Goal: Task Accomplishment & Management: Manage account settings

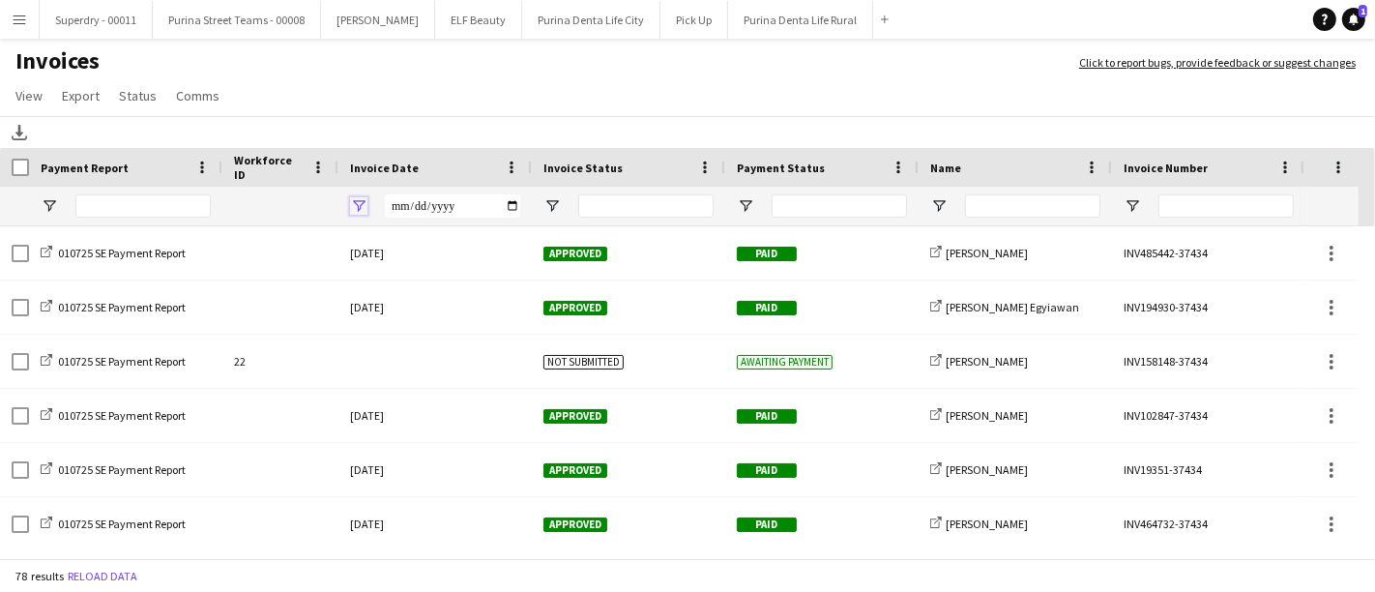
click at [355, 198] on span "Open Filter Menu" at bounding box center [358, 205] width 17 height 17
click at [494, 267] on input "Filter Value" at bounding box center [433, 273] width 150 height 23
type input "**********"
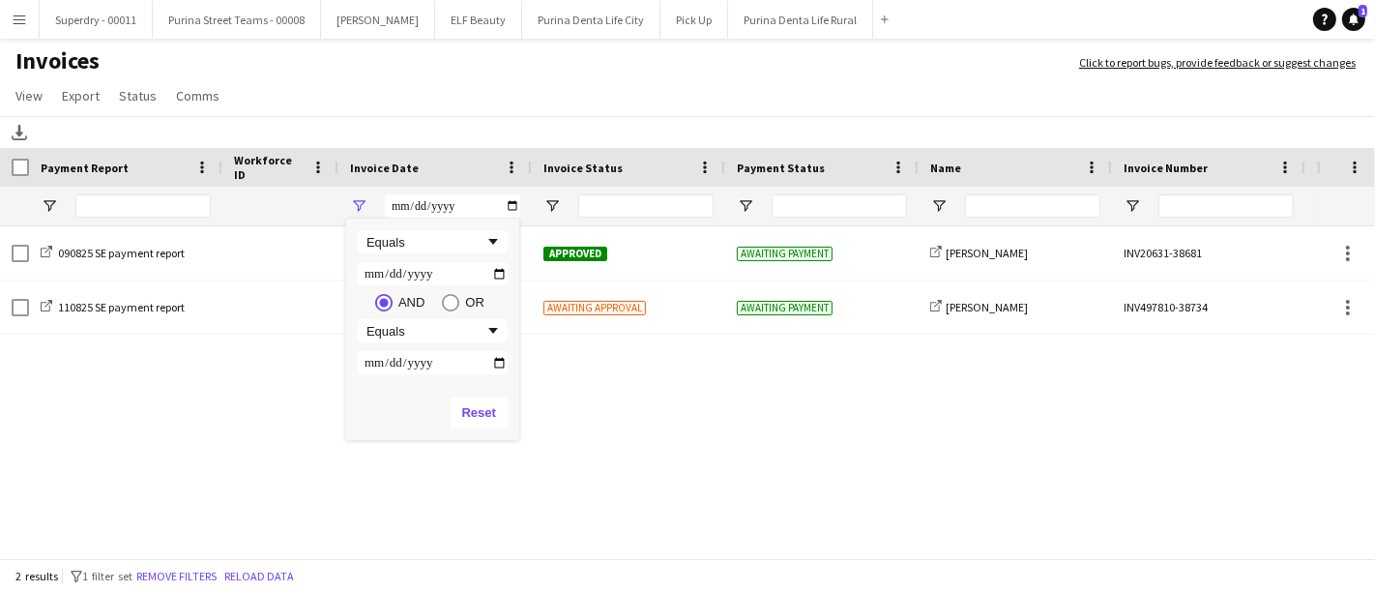
click at [631, 75] on h1 "Invoices" at bounding box center [530, 62] width 1060 height 33
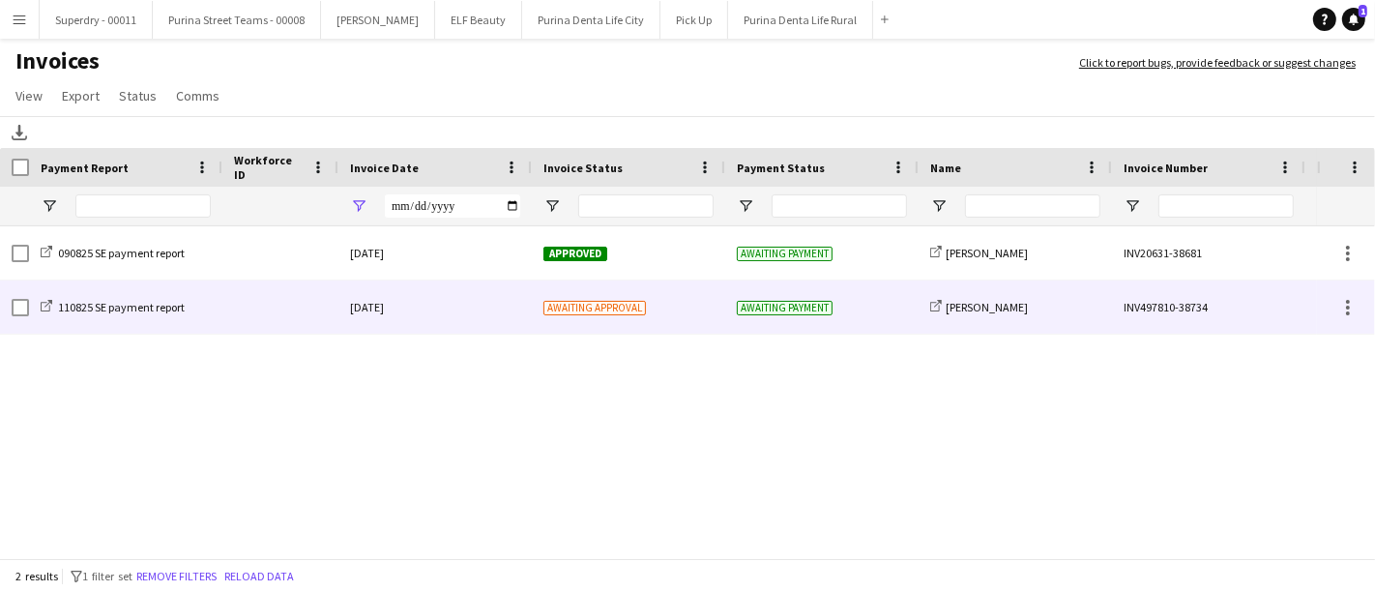
click at [613, 310] on span "Awaiting approval" at bounding box center [595, 308] width 103 height 15
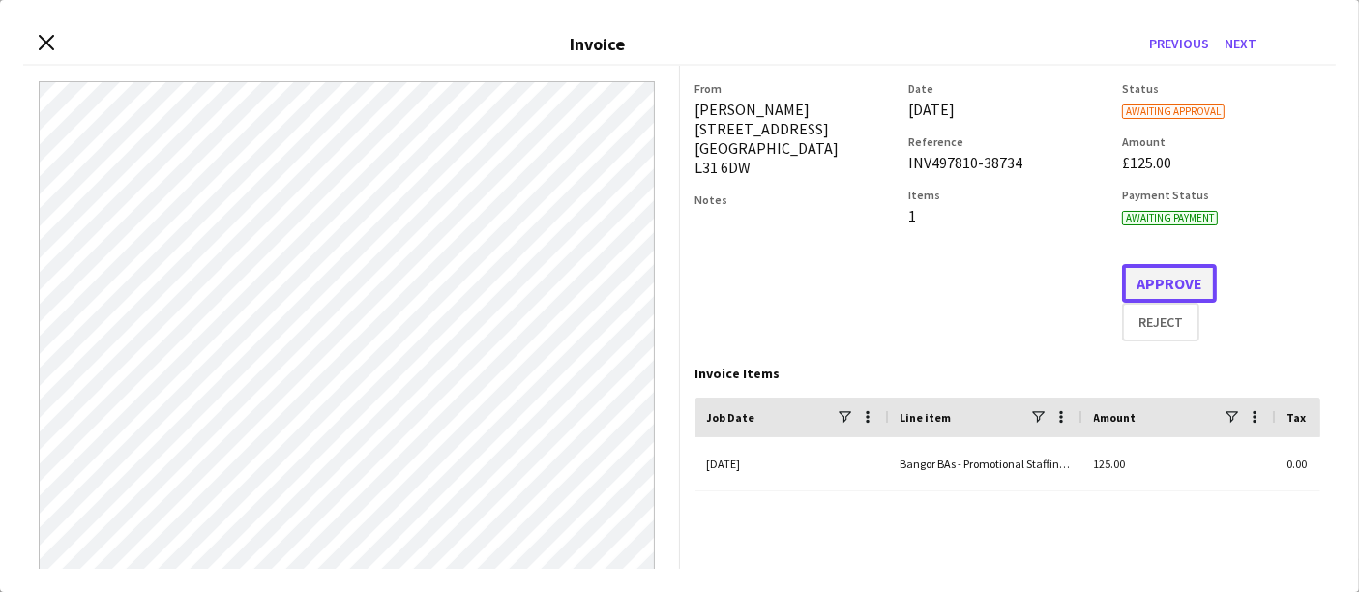
click at [1198, 281] on button "Approve" at bounding box center [1169, 283] width 95 height 39
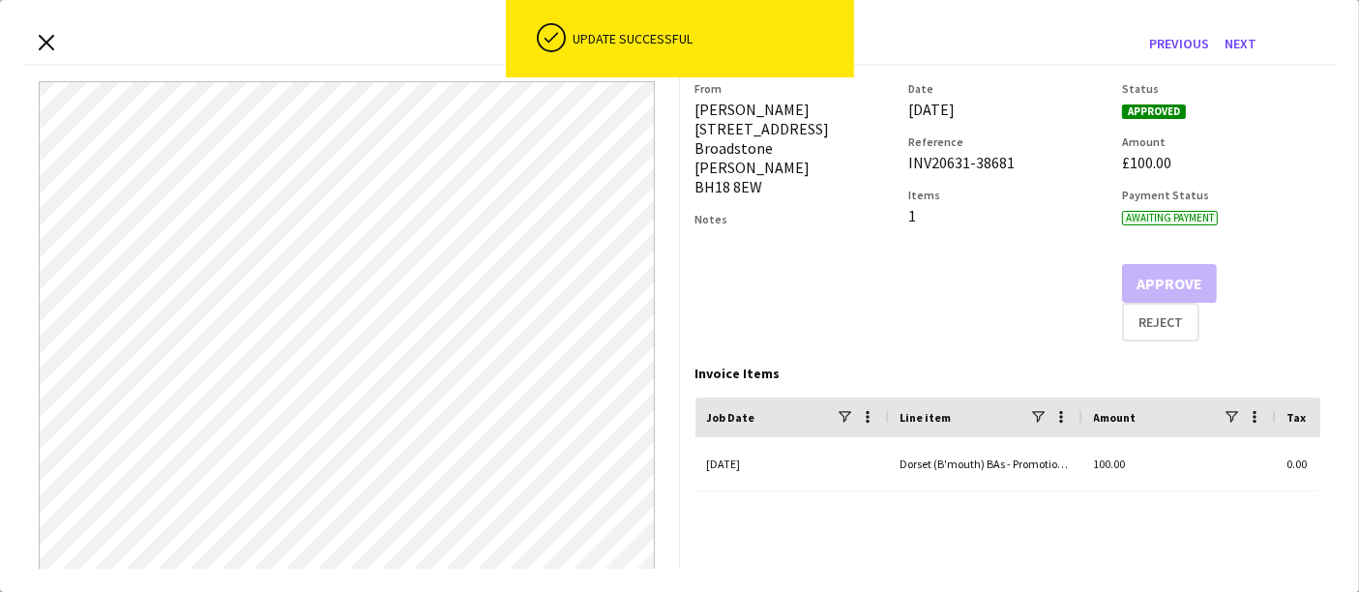
click at [35, 32] on div "Close invoice dialog Invoice Previous Next" at bounding box center [679, 44] width 1313 height 43
click at [42, 40] on icon at bounding box center [46, 42] width 18 height 18
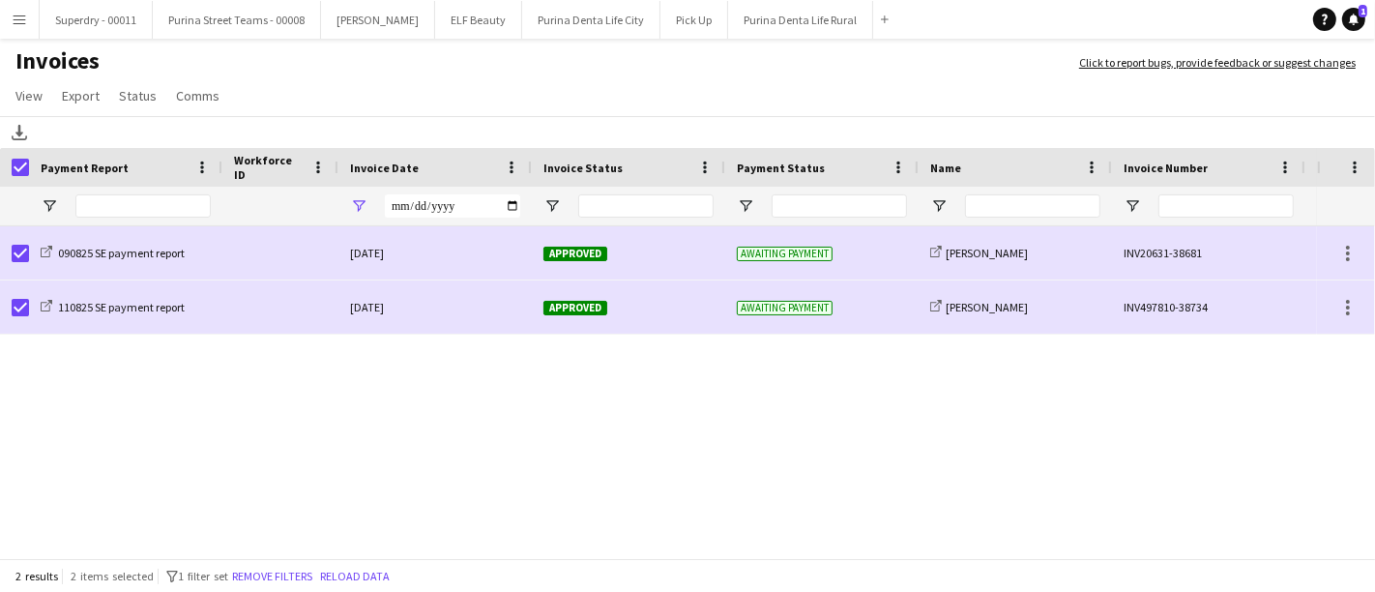
click at [9, 17] on button "Menu" at bounding box center [19, 19] width 39 height 39
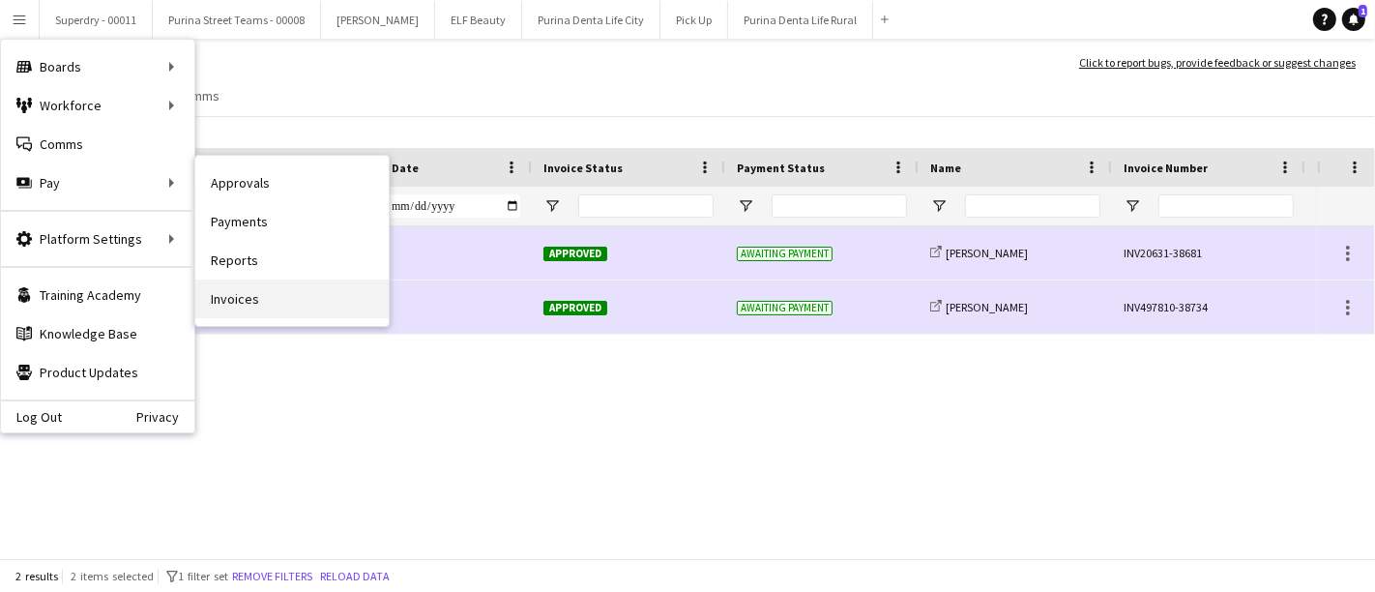
click at [279, 300] on link "Invoices" at bounding box center [291, 299] width 193 height 39
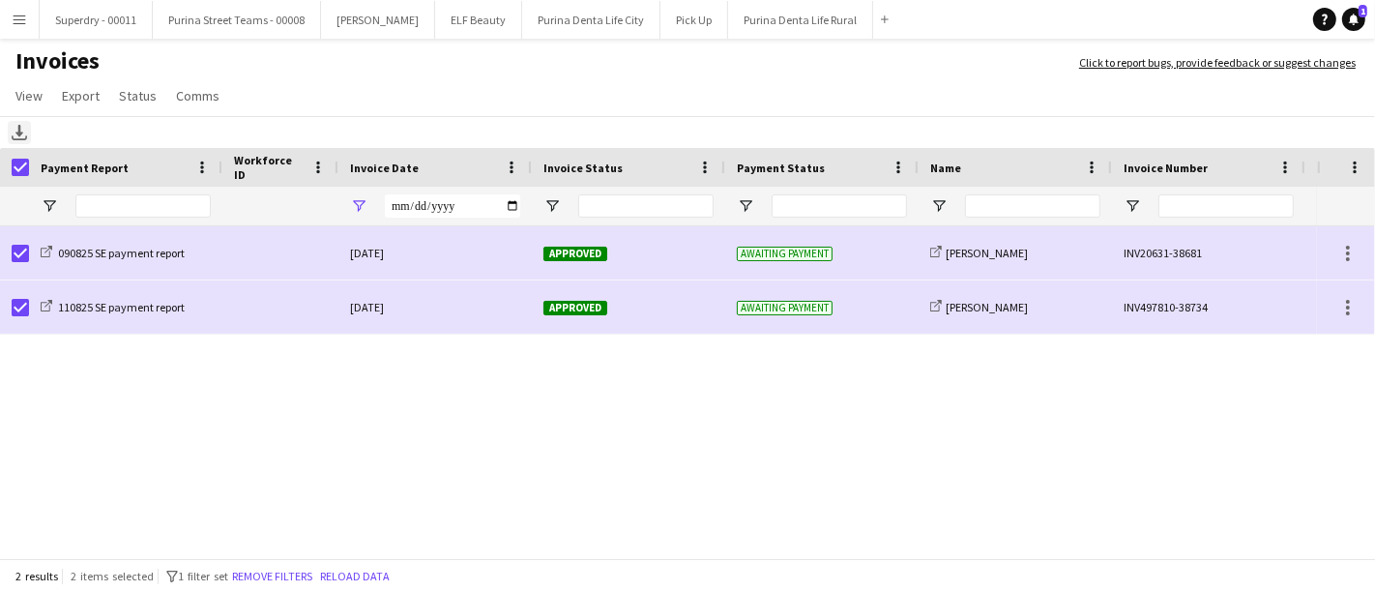
click at [20, 128] on icon "Download" at bounding box center [19, 132] width 15 height 15
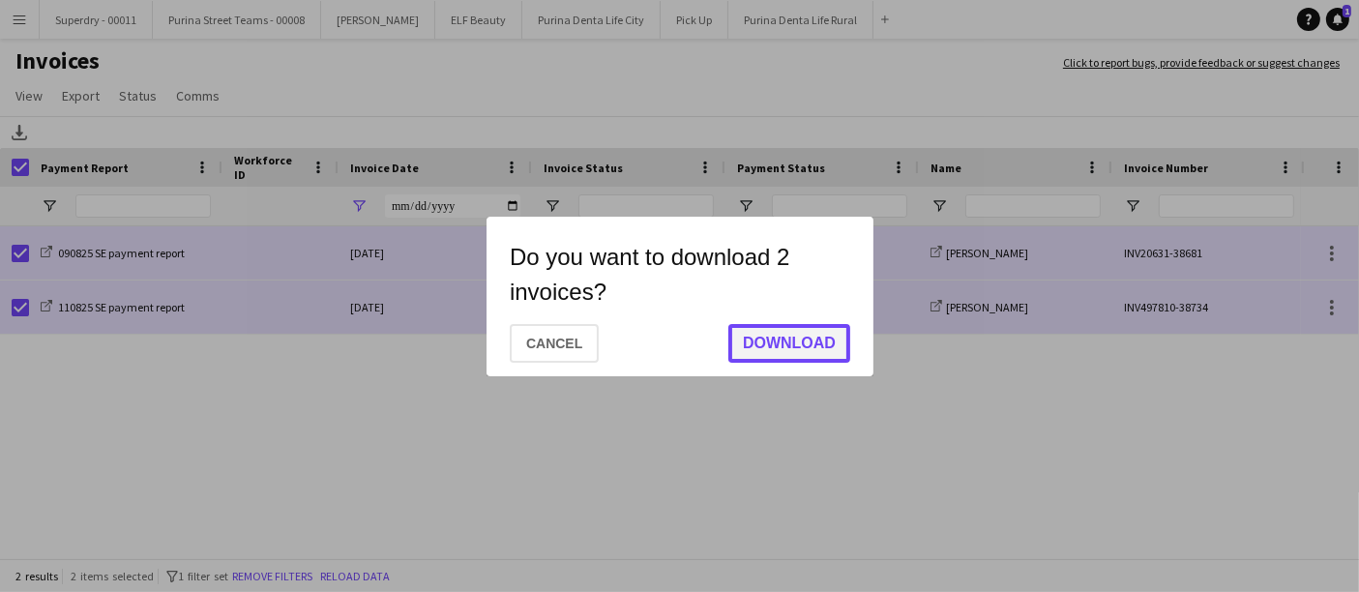
click at [774, 342] on button "Download" at bounding box center [789, 343] width 122 height 39
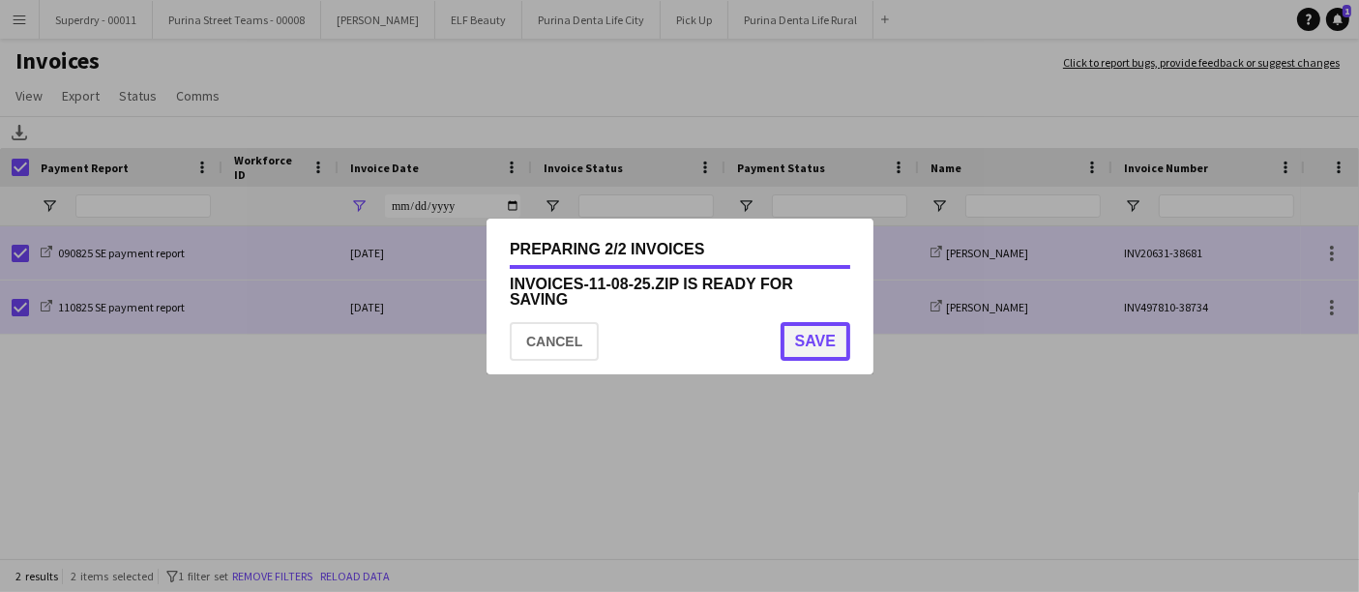
click at [810, 344] on button "Save" at bounding box center [815, 341] width 70 height 39
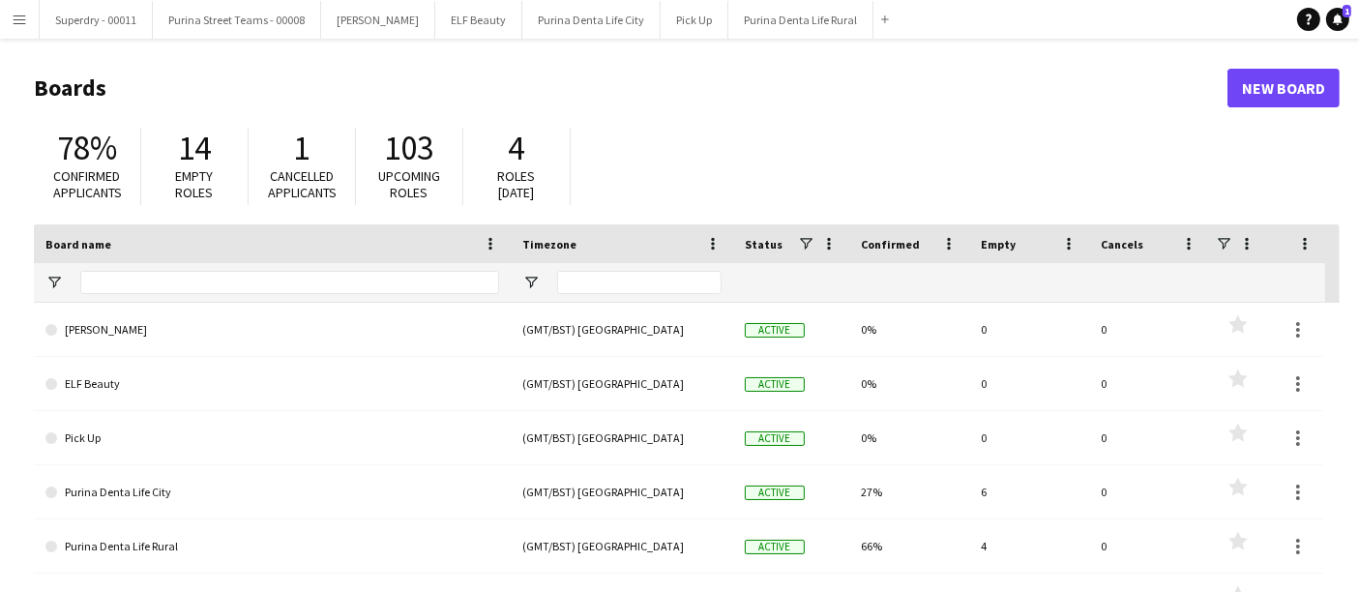
click at [21, 15] on app-icon "Menu" at bounding box center [19, 19] width 15 height 15
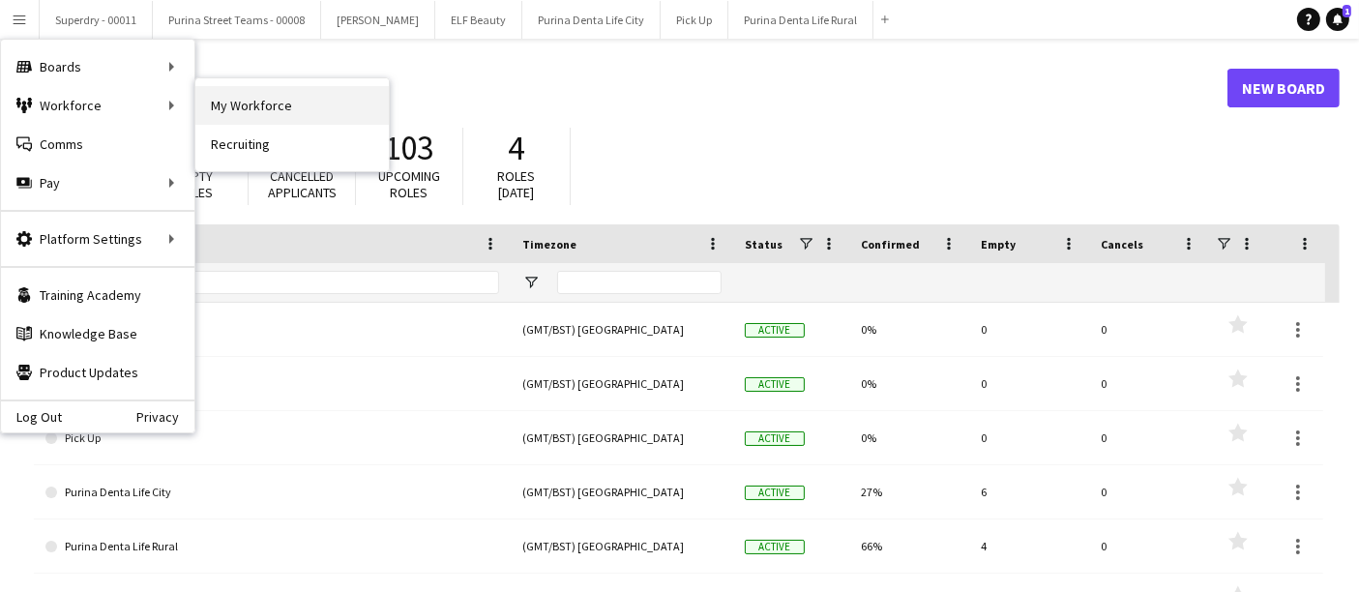
click at [226, 114] on link "My Workforce" at bounding box center [291, 105] width 193 height 39
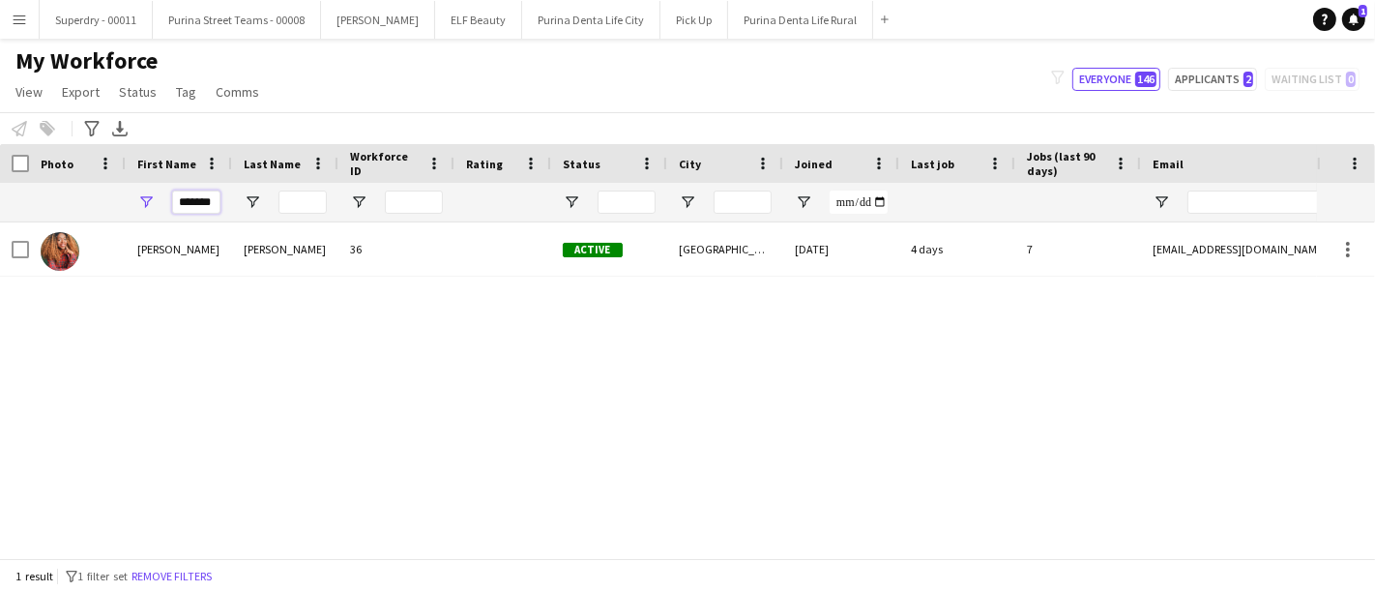
click at [201, 204] on input "*******" at bounding box center [196, 202] width 48 height 23
click at [200, 203] on input "*******" at bounding box center [196, 202] width 48 height 23
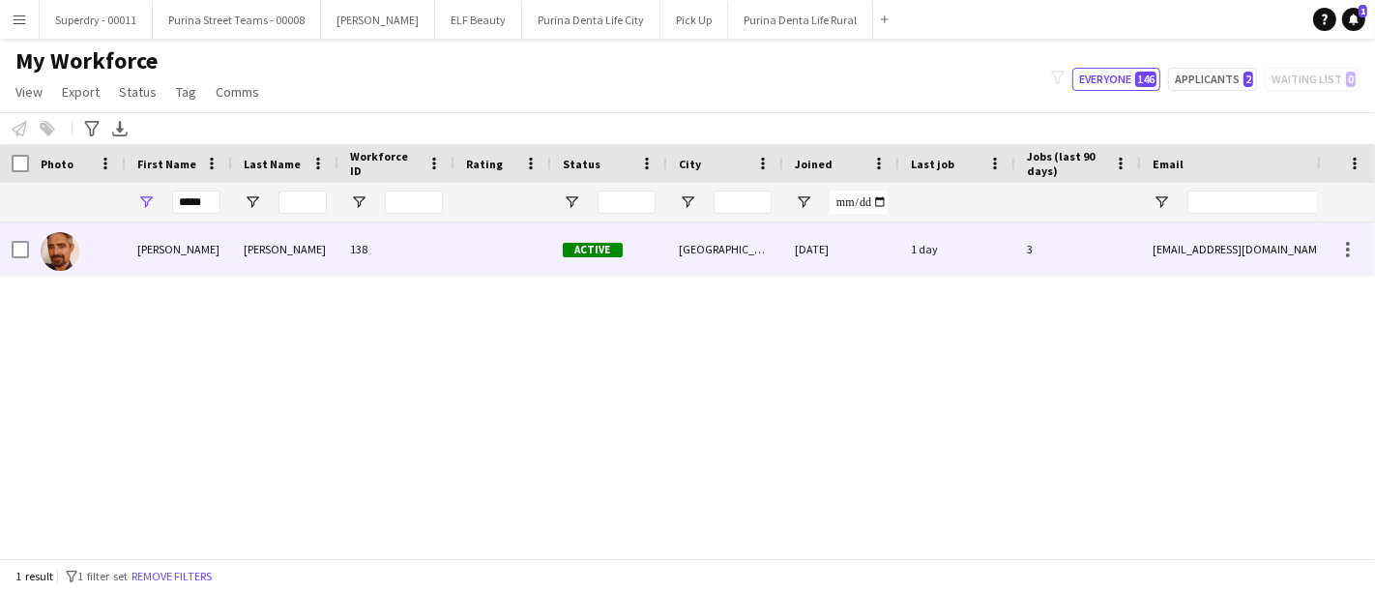
click at [164, 244] on div "James" at bounding box center [179, 248] width 106 height 53
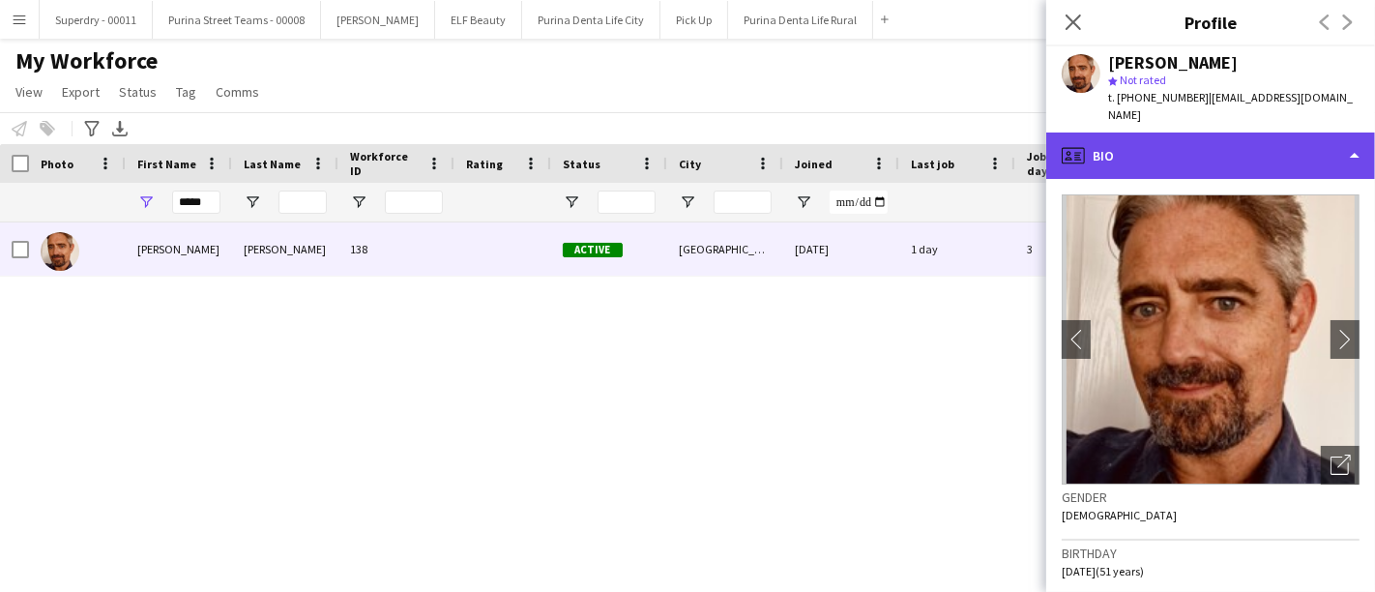
click at [1315, 133] on div "profile Bio" at bounding box center [1211, 156] width 329 height 46
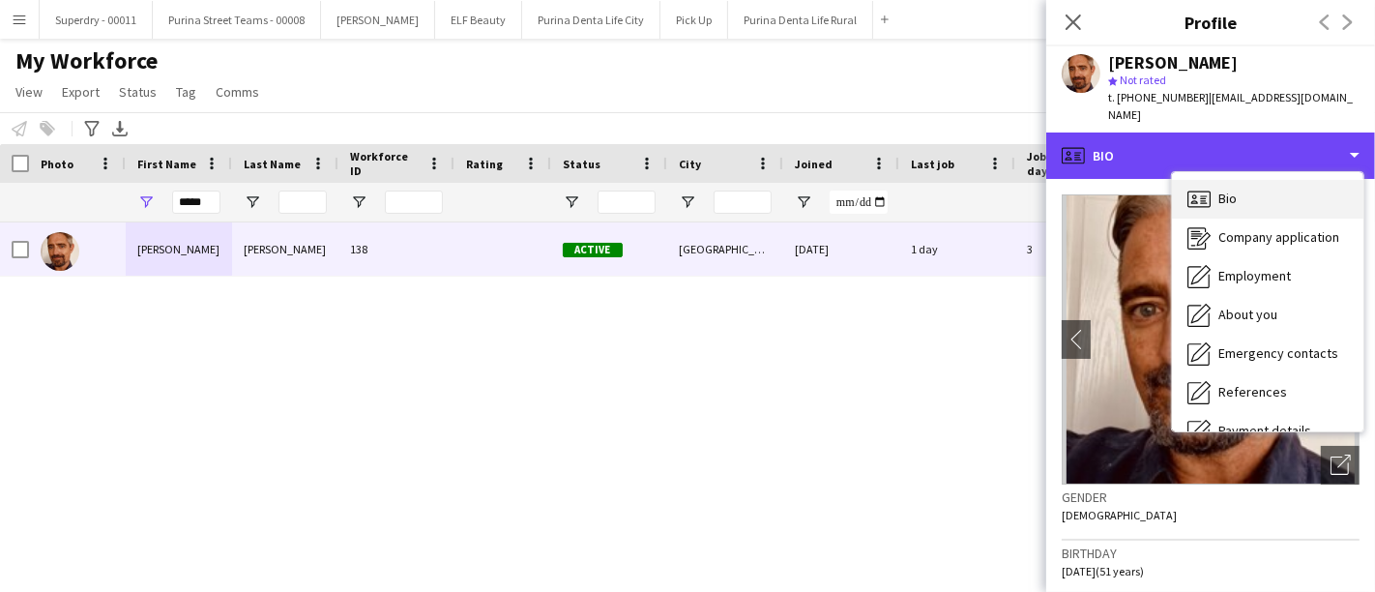
scroll to position [220, 0]
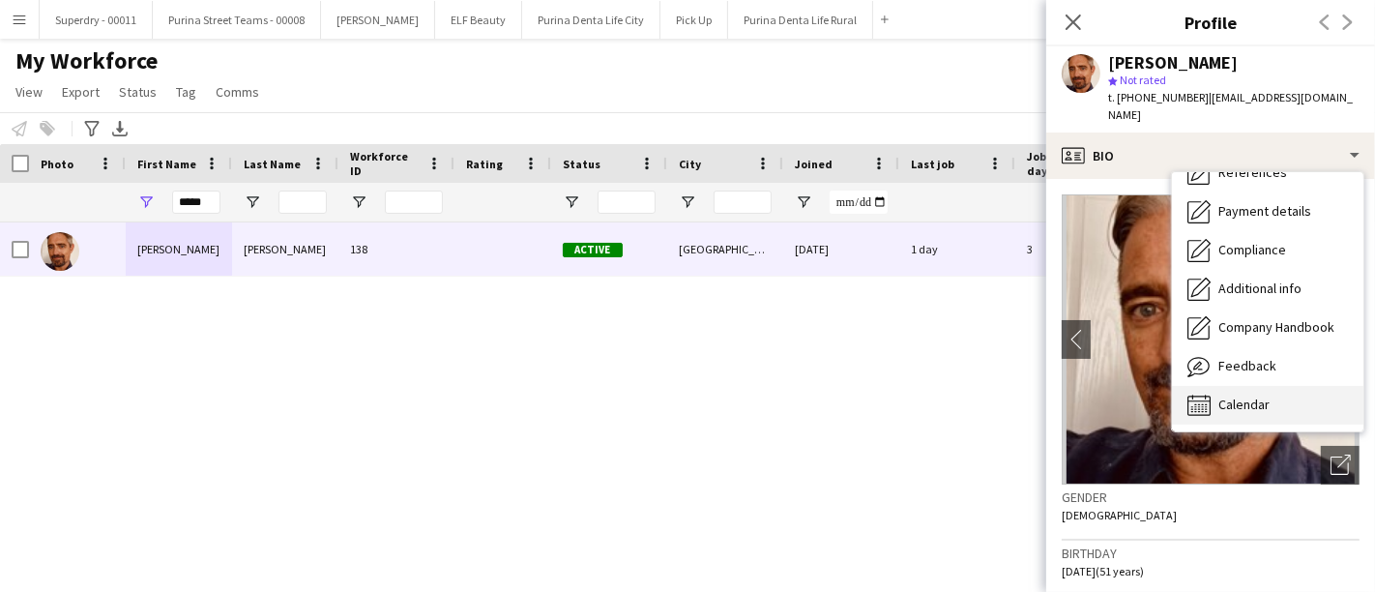
click at [1261, 396] on span "Calendar" at bounding box center [1244, 404] width 51 height 17
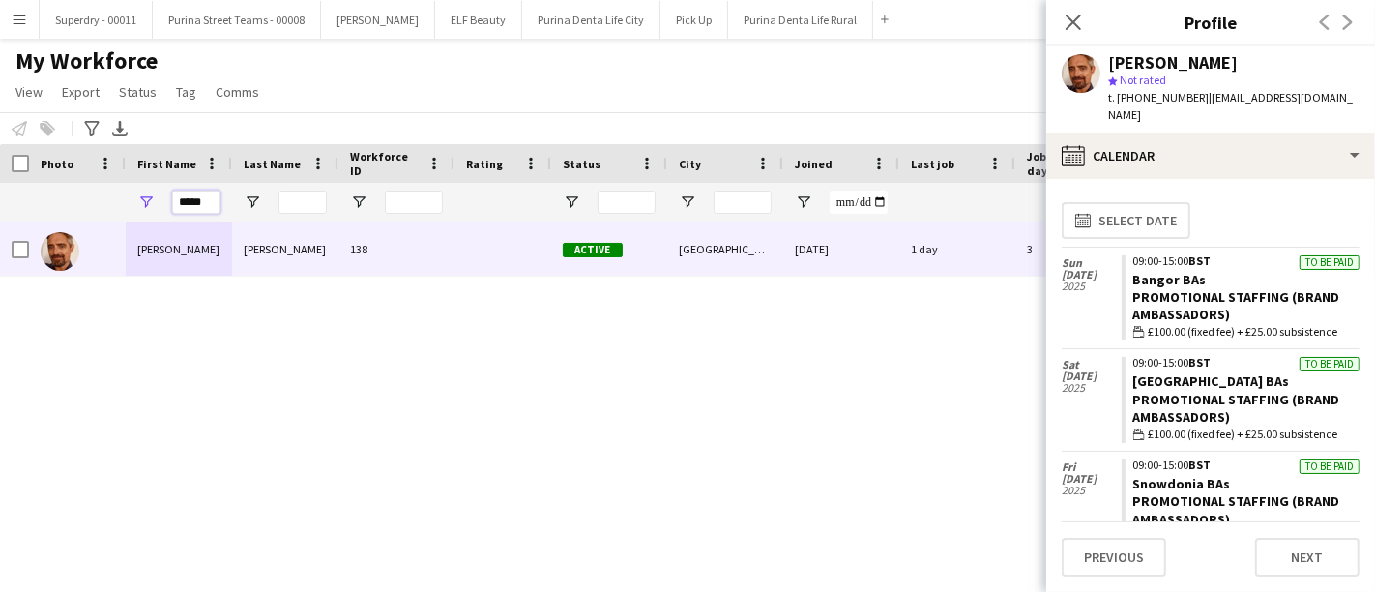
click at [187, 206] on input "*****" at bounding box center [196, 202] width 48 height 23
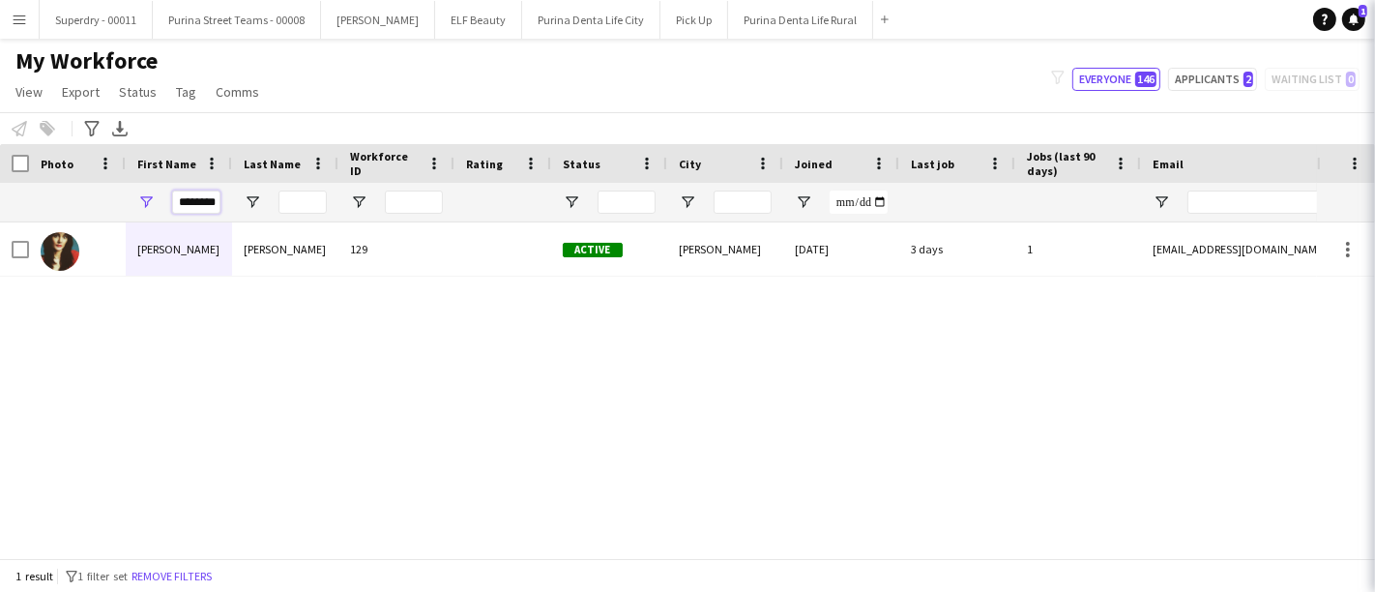
type input "********"
click at [226, 222] on div "Nathalie" at bounding box center [179, 248] width 106 height 53
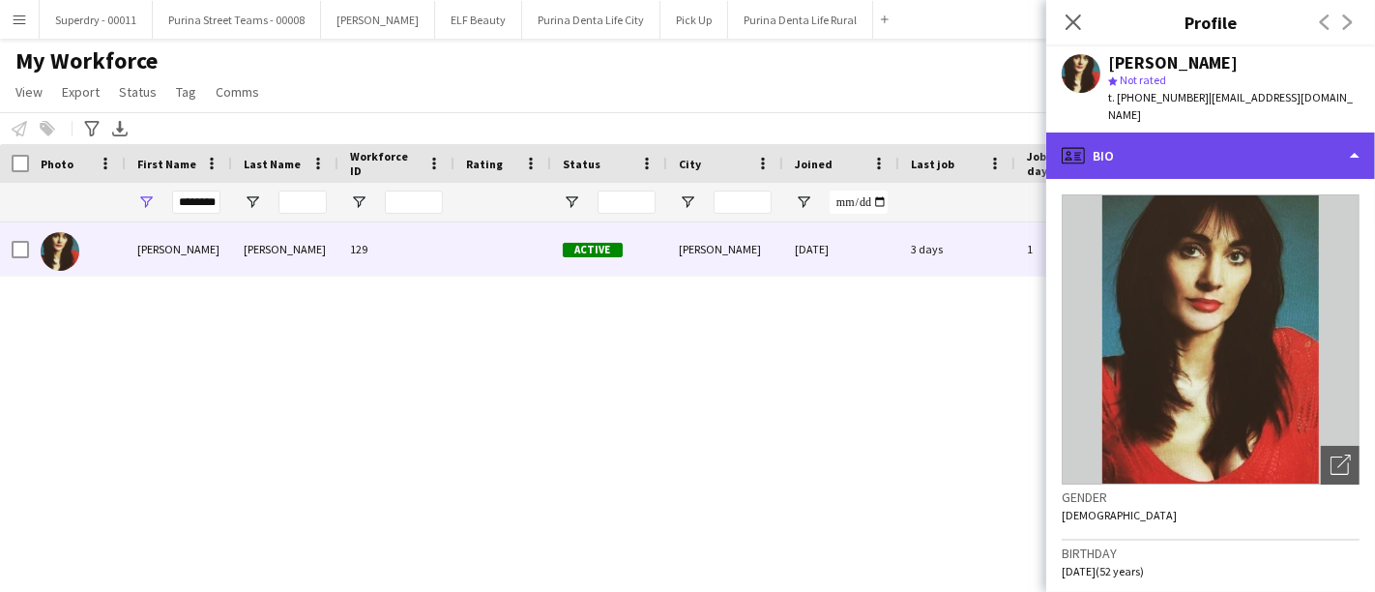
click at [1328, 133] on div "profile Bio" at bounding box center [1211, 156] width 329 height 46
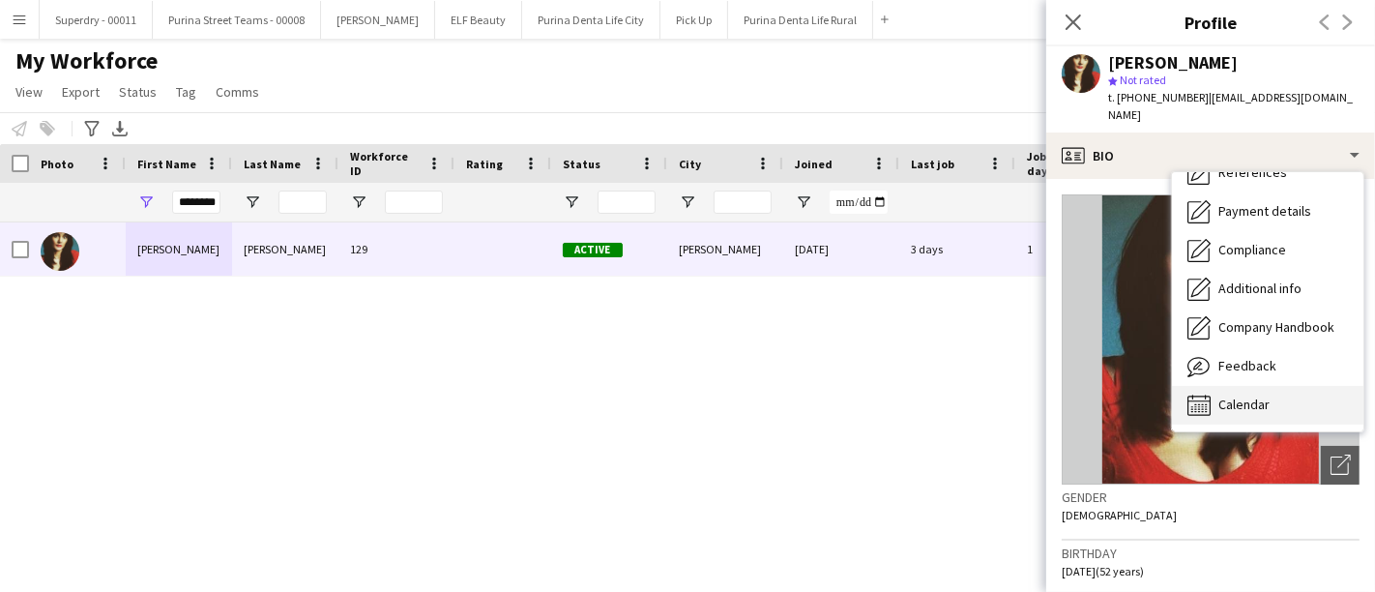
click at [1253, 396] on span "Calendar" at bounding box center [1244, 404] width 51 height 17
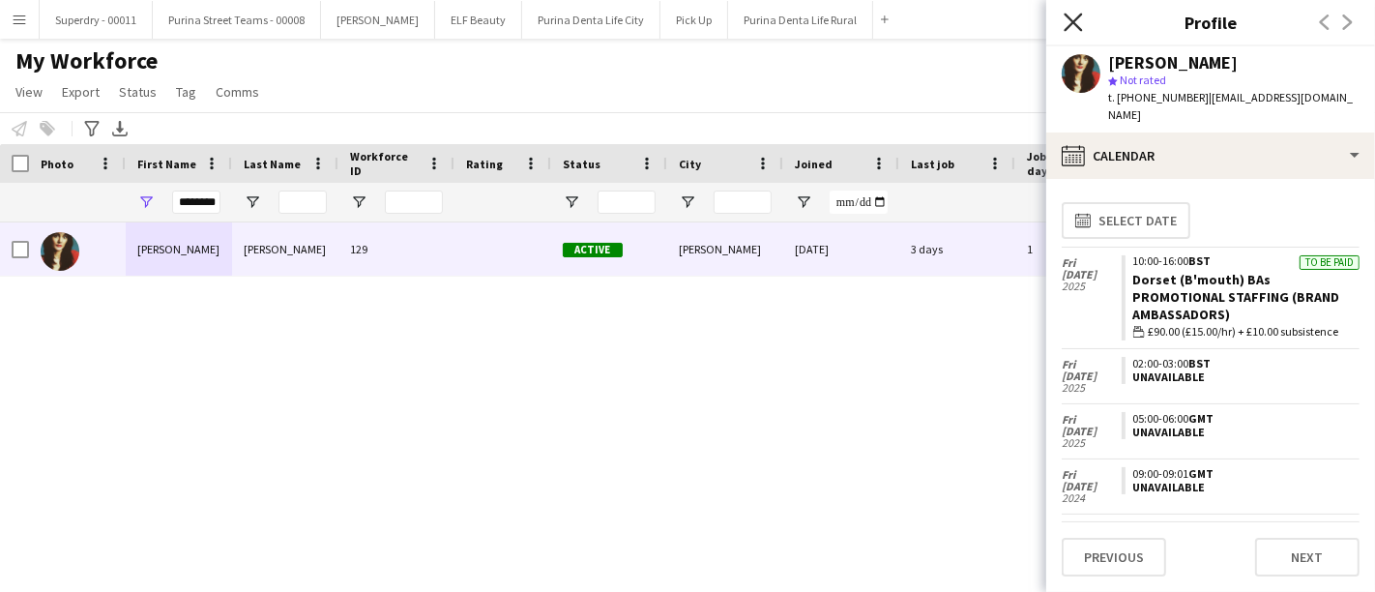
click at [1066, 16] on icon "Close pop-in" at bounding box center [1073, 22] width 18 height 18
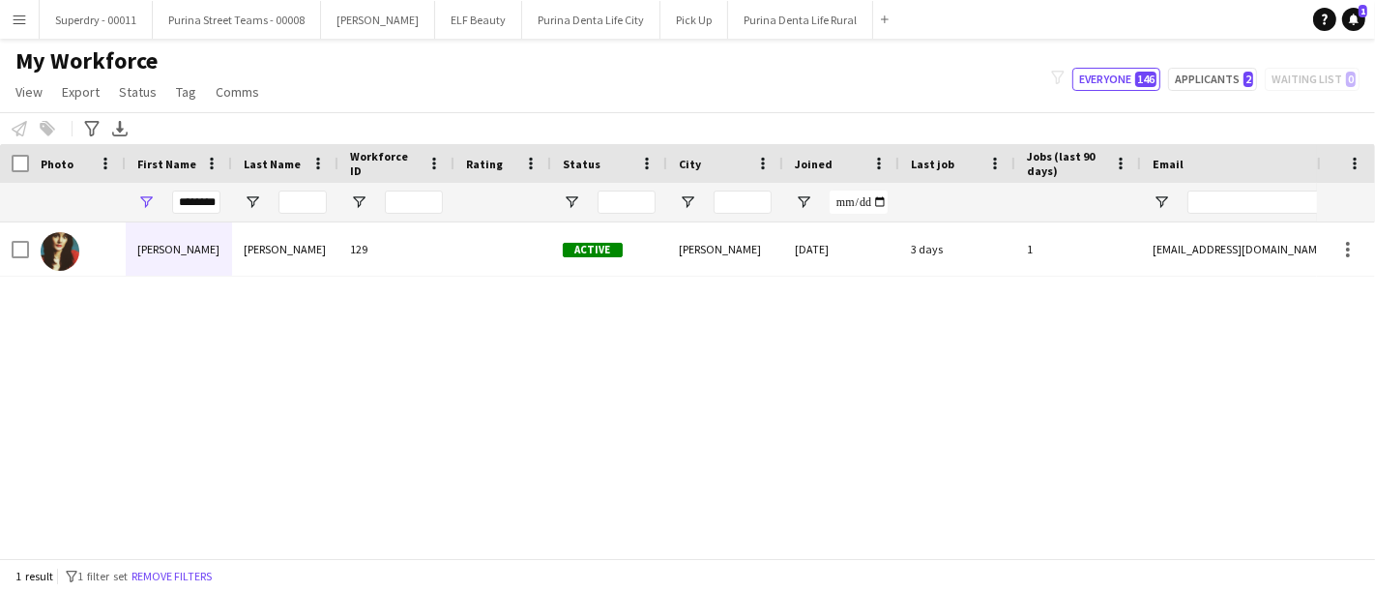
click at [12, 14] on app-icon "Menu" at bounding box center [19, 19] width 15 height 15
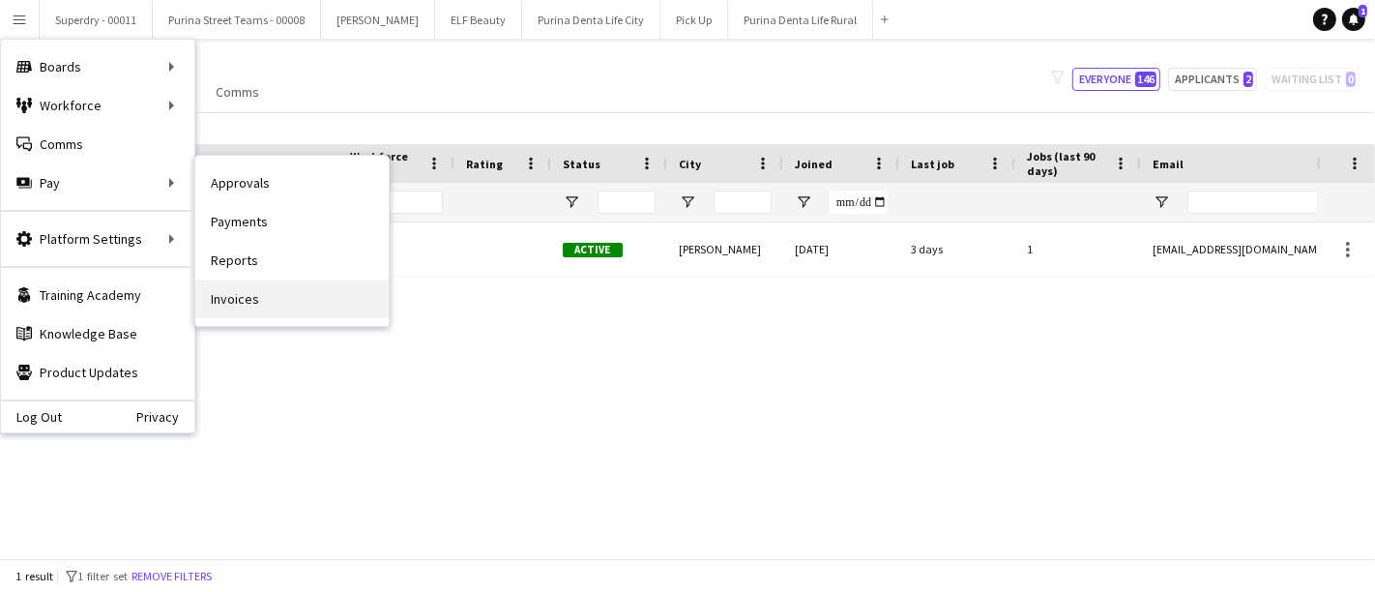
click at [326, 285] on link "Invoices" at bounding box center [291, 299] width 193 height 39
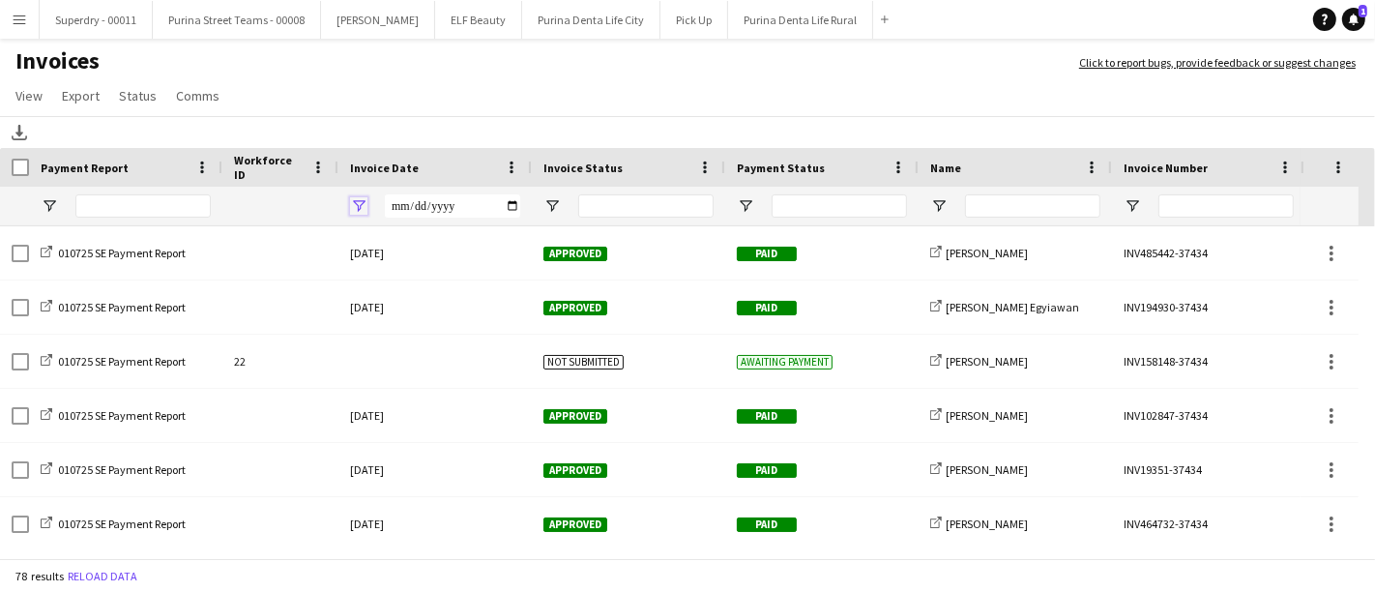
click at [364, 200] on span "Open Filter Menu" at bounding box center [358, 205] width 17 height 17
click at [494, 271] on input "Filter Value" at bounding box center [433, 273] width 150 height 23
type input "**********"
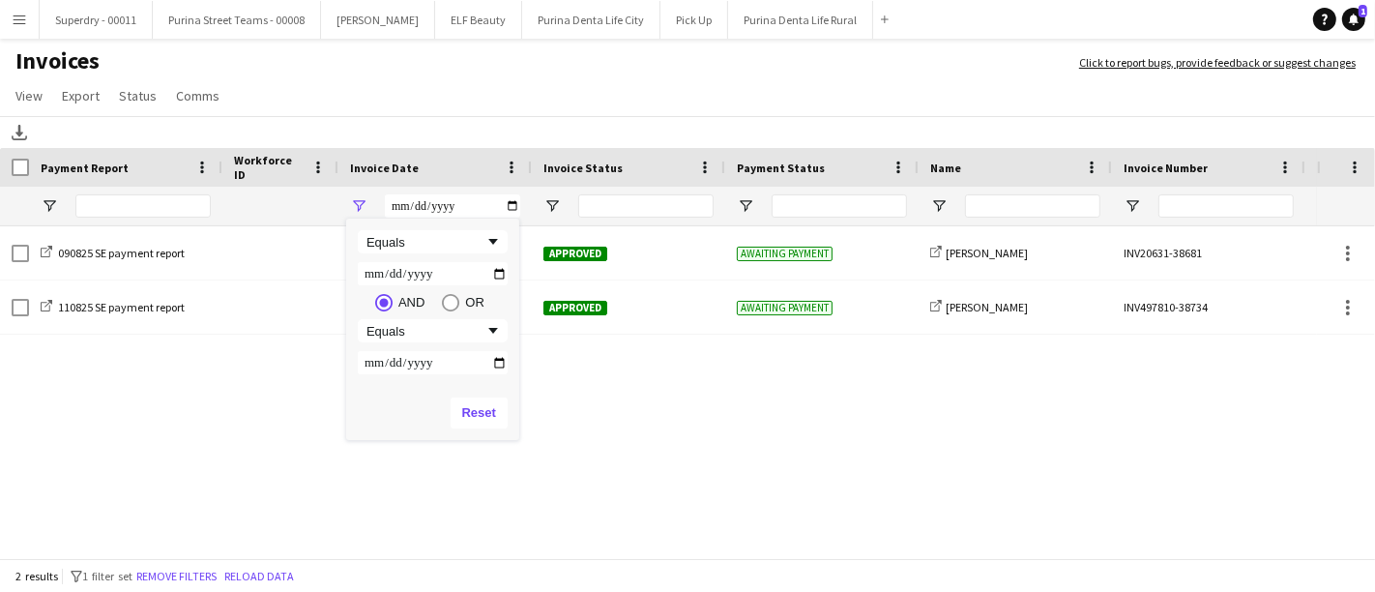
click at [442, 117] on div "Download" at bounding box center [687, 132] width 1375 height 32
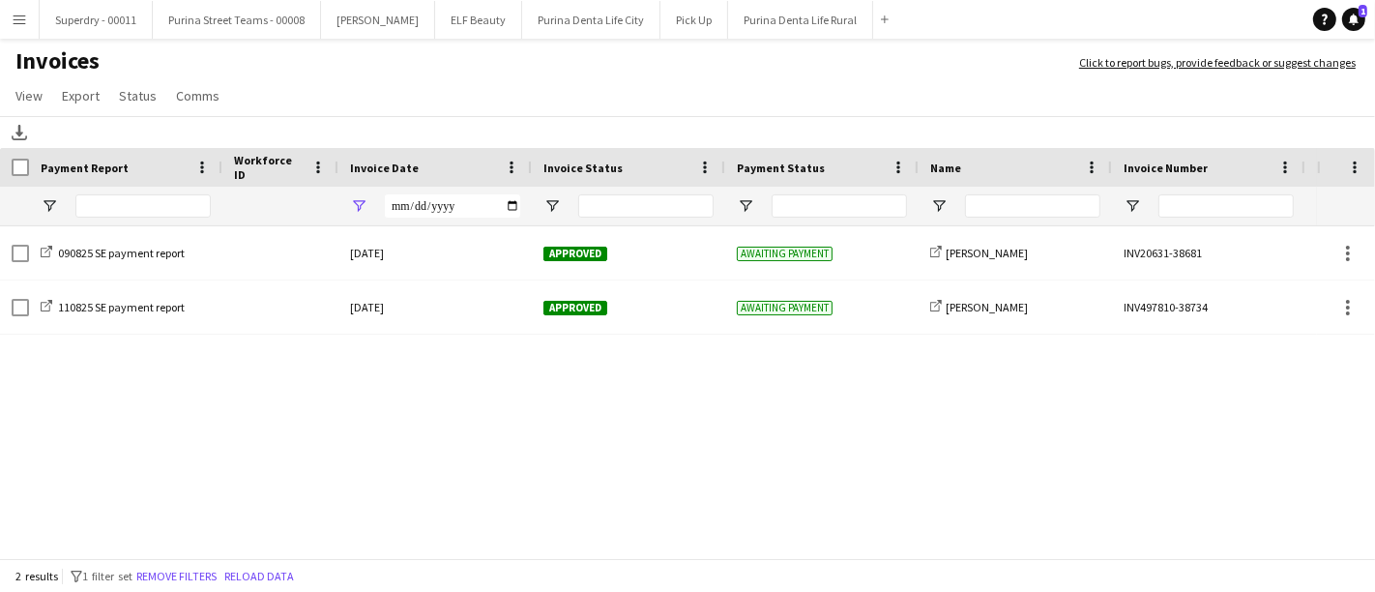
click at [11, 21] on button "Menu" at bounding box center [19, 19] width 39 height 39
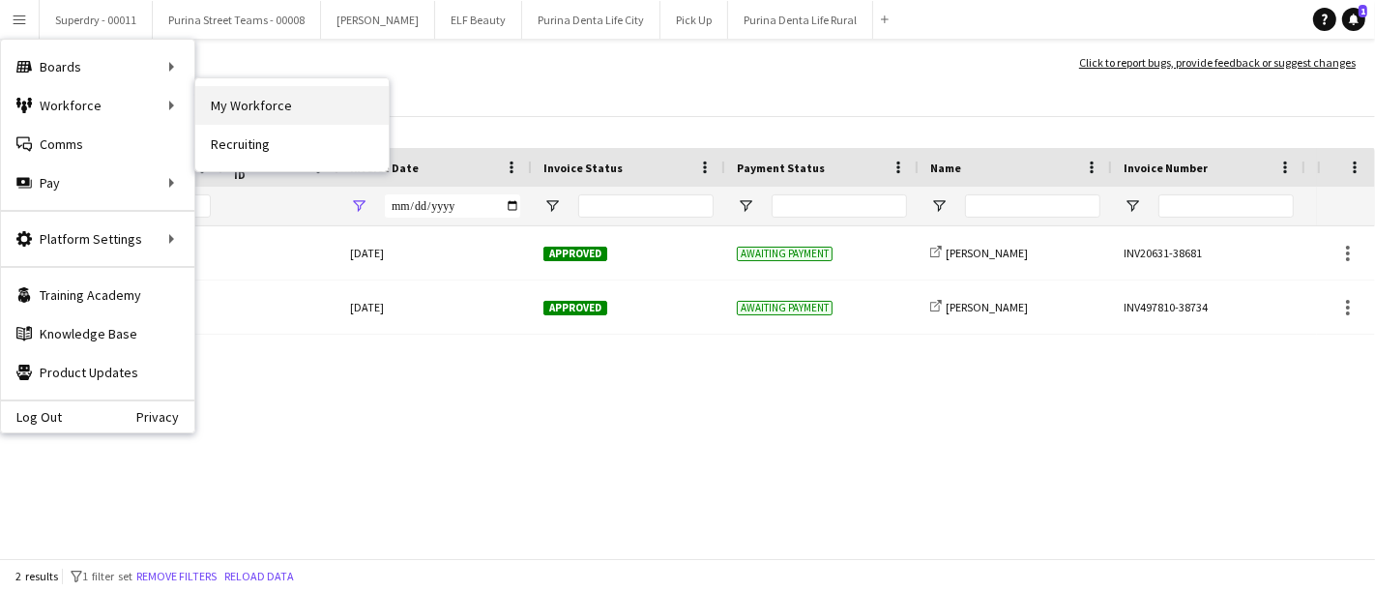
click at [278, 106] on link "My Workforce" at bounding box center [291, 105] width 193 height 39
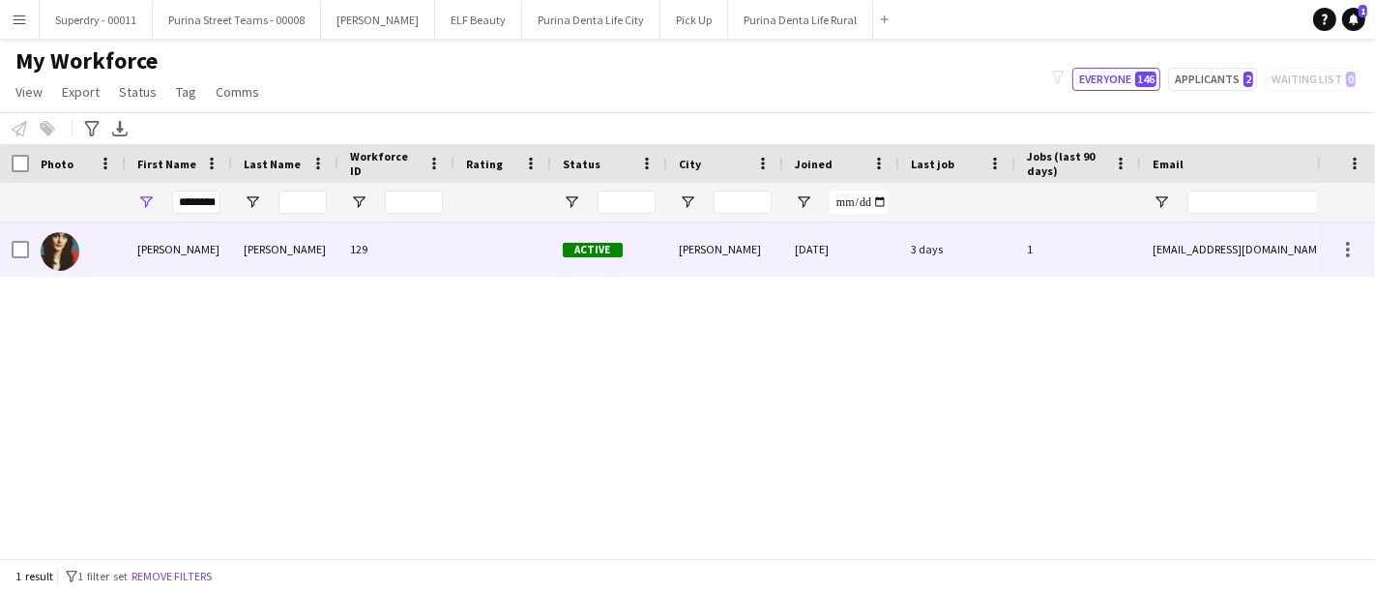
click at [168, 236] on div "Nathalie" at bounding box center [179, 248] width 106 height 53
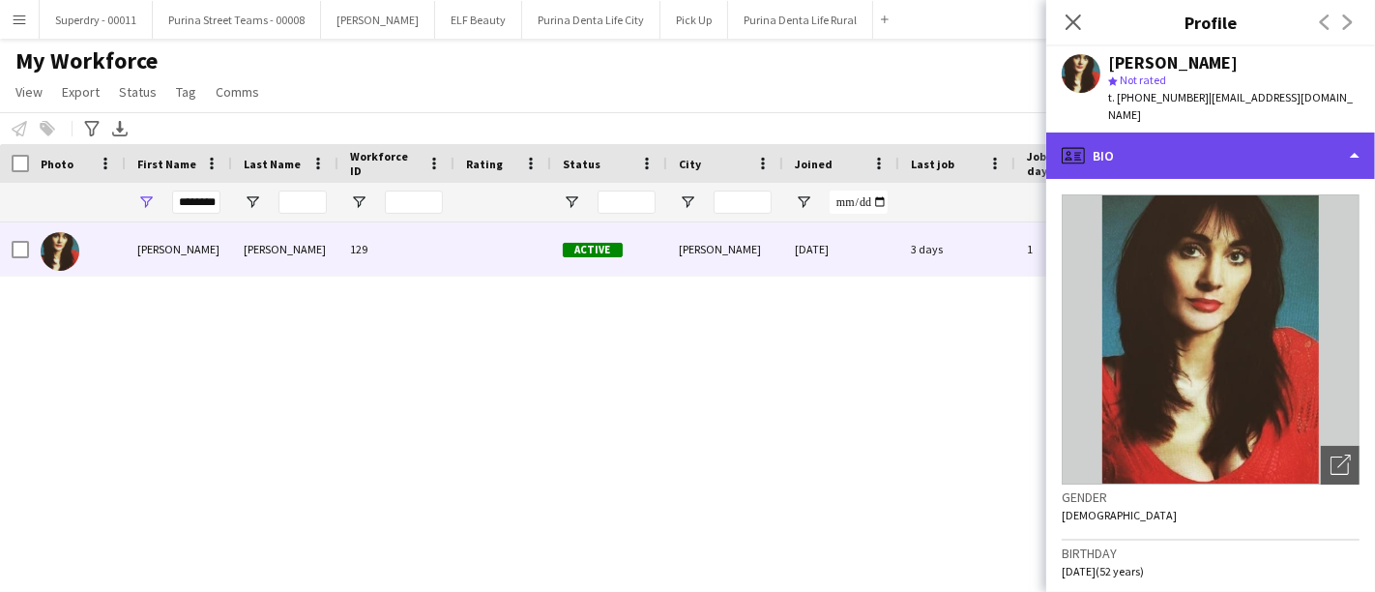
click at [1254, 135] on div "profile Bio" at bounding box center [1211, 156] width 329 height 46
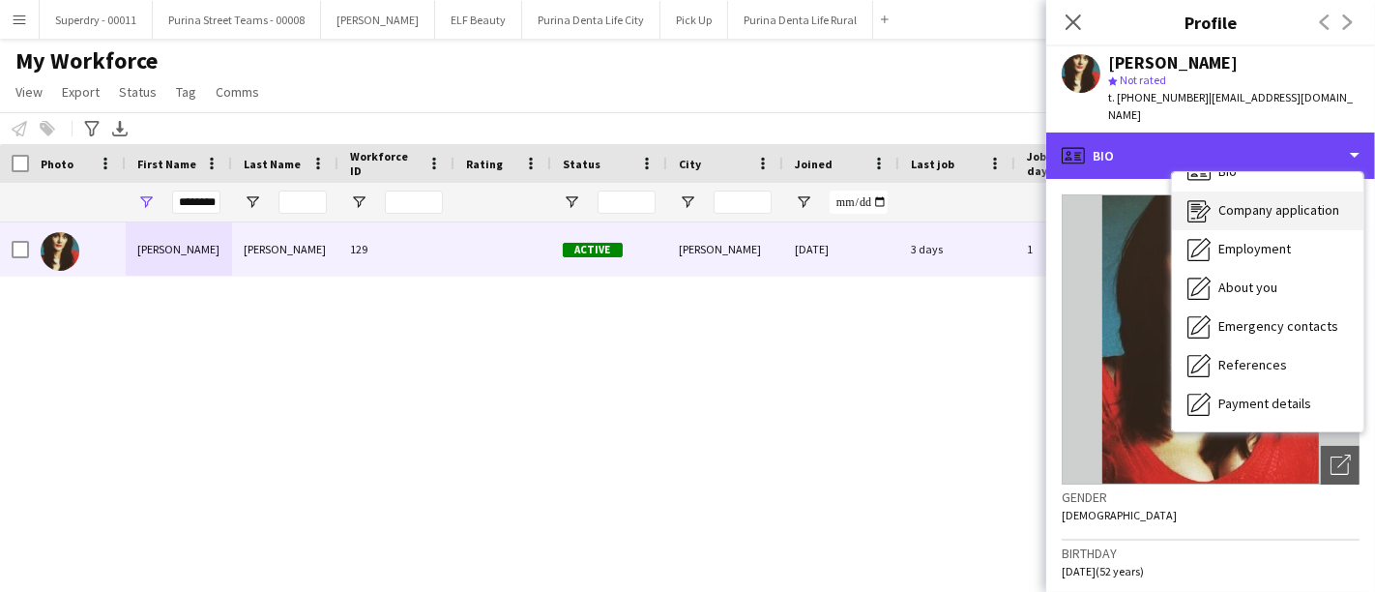
scroll to position [107, 0]
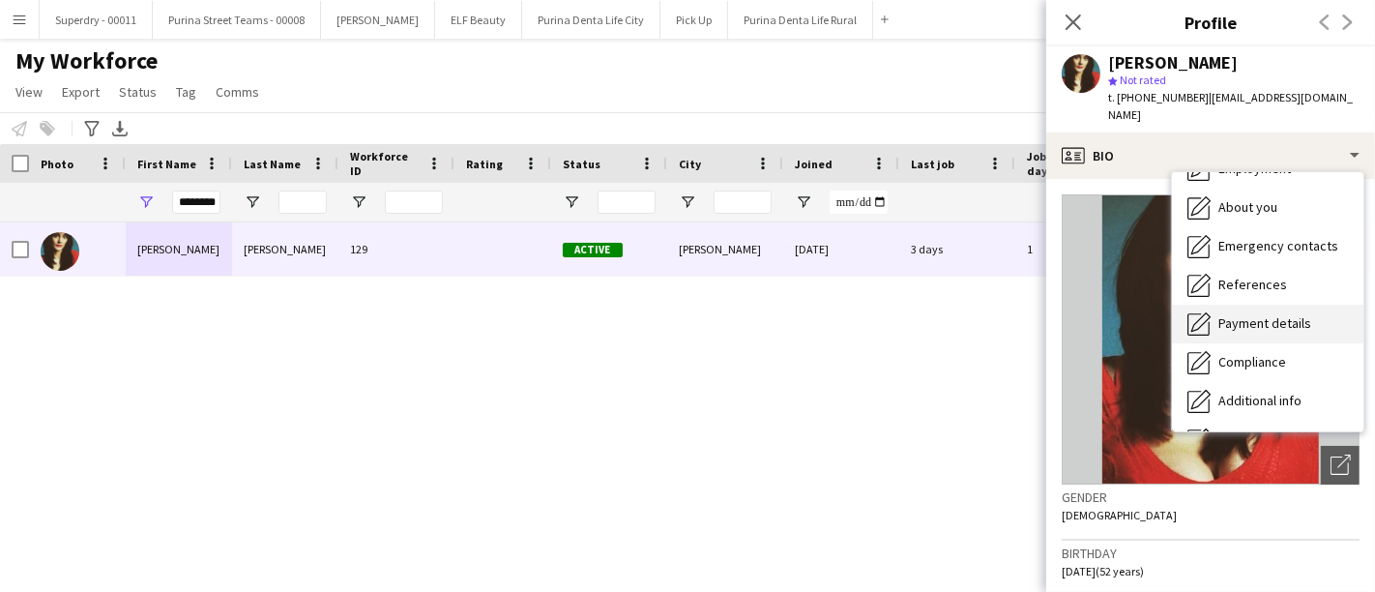
click at [1279, 316] on div "Payment details Payment details" at bounding box center [1268, 324] width 192 height 39
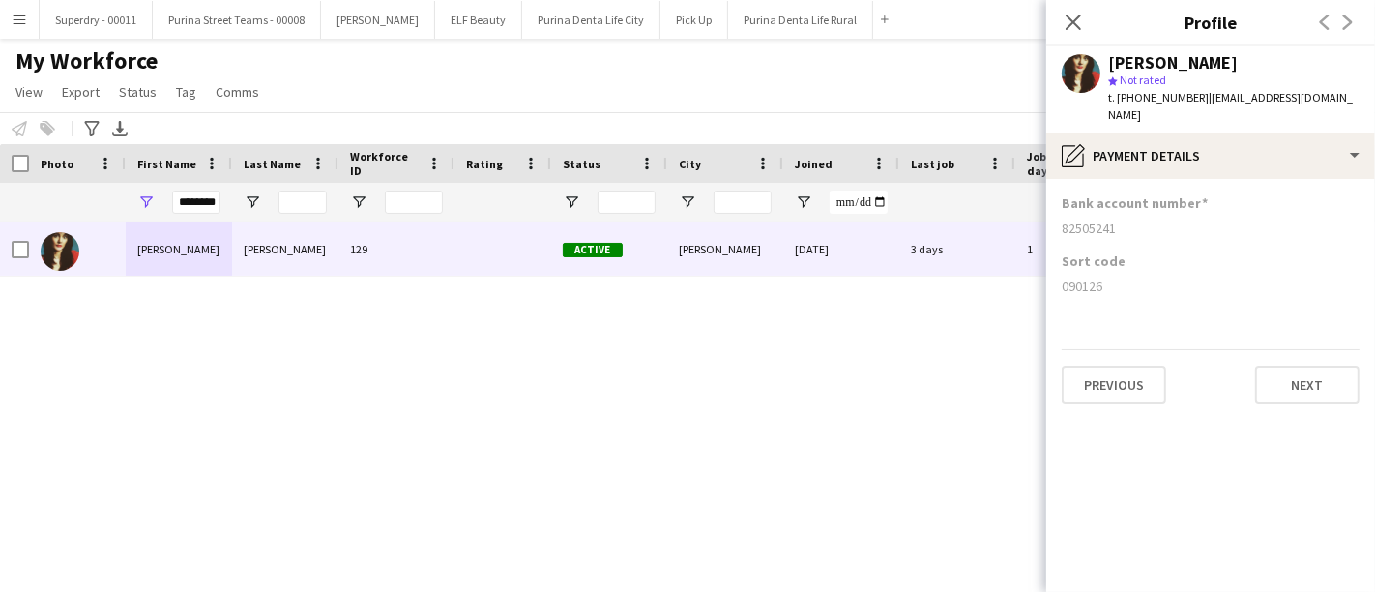
drag, startPoint x: 1113, startPoint y: 269, endPoint x: 1063, endPoint y: 274, distance: 50.5
click at [1063, 278] on div "090126" at bounding box center [1211, 286] width 298 height 17
copy div "090126"
drag, startPoint x: 1123, startPoint y: 208, endPoint x: 1064, endPoint y: 214, distance: 59.3
click at [1064, 220] on div "82505241" at bounding box center [1211, 228] width 298 height 17
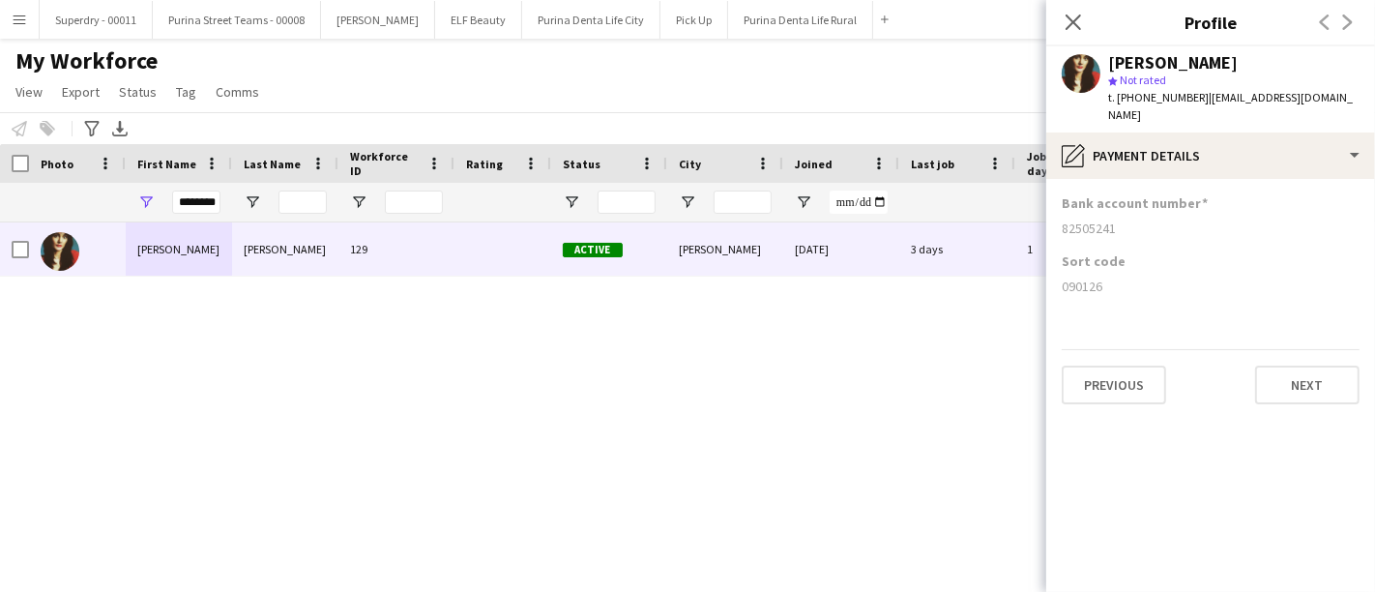
copy div "82505241"
drag, startPoint x: 12, startPoint y: 17, endPoint x: 44, endPoint y: 42, distance: 40.8
click at [15, 17] on app-icon "Menu" at bounding box center [19, 19] width 15 height 15
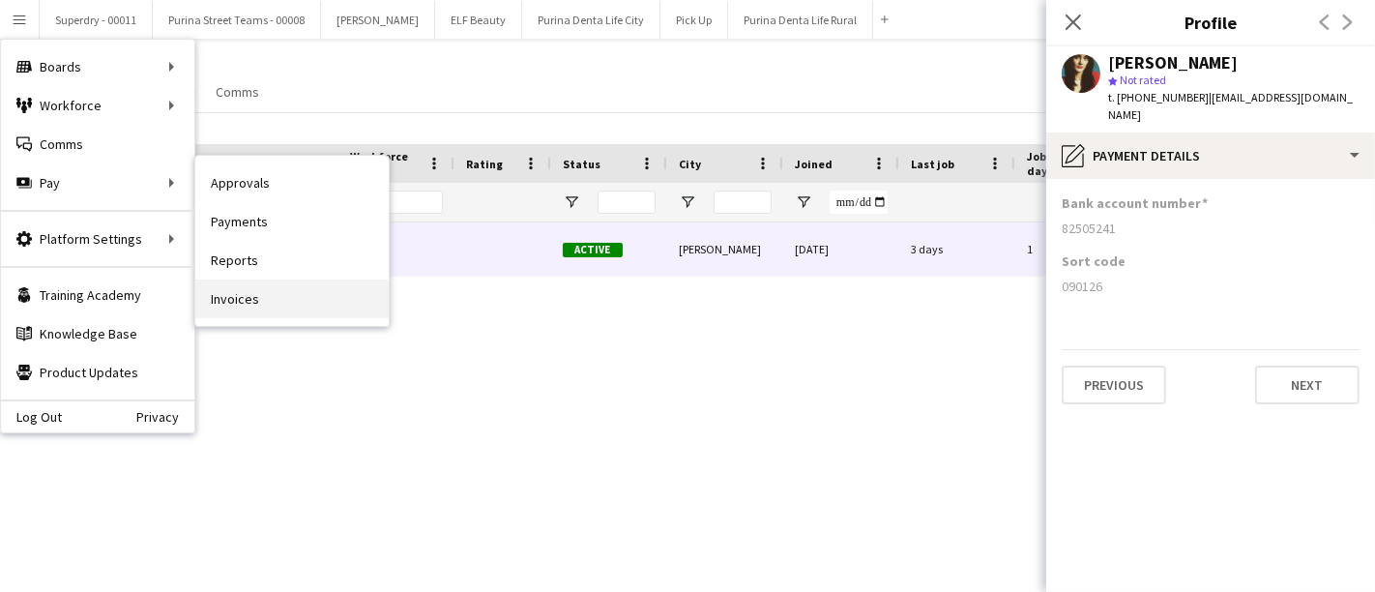
click at [239, 302] on link "Invoices" at bounding box center [291, 299] width 193 height 39
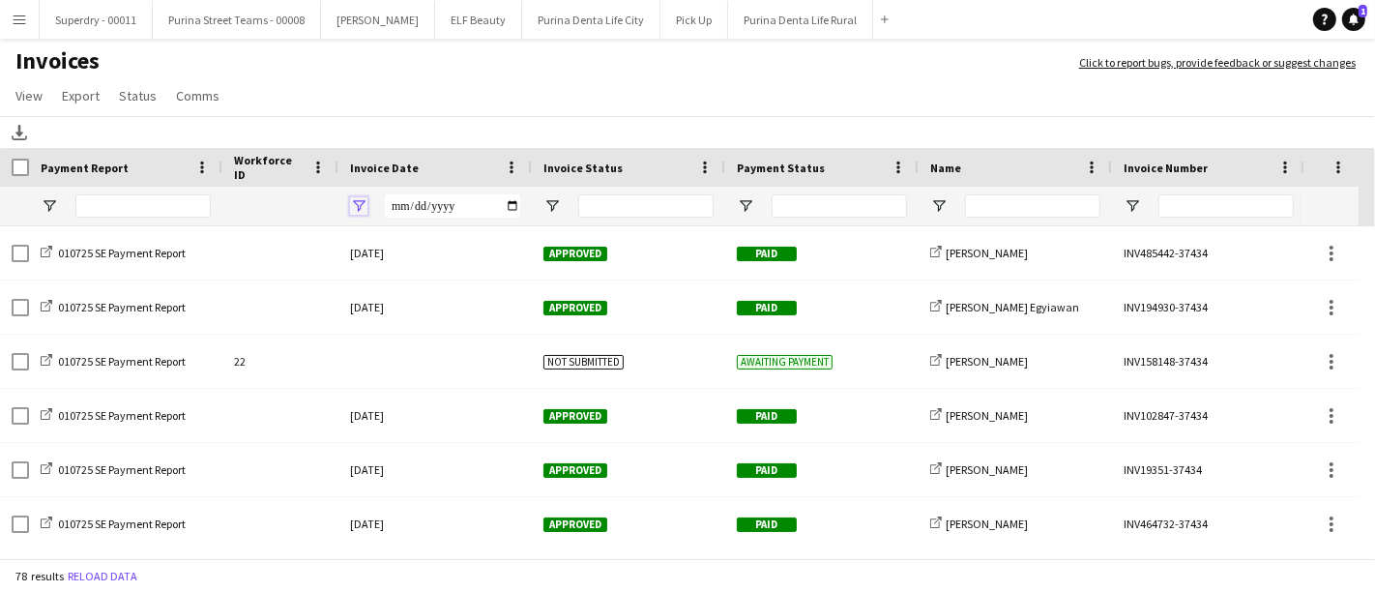
click at [351, 197] on span "Open Filter Menu" at bounding box center [358, 205] width 17 height 17
click at [503, 275] on input "Filter Value" at bounding box center [433, 273] width 150 height 23
type input "**********"
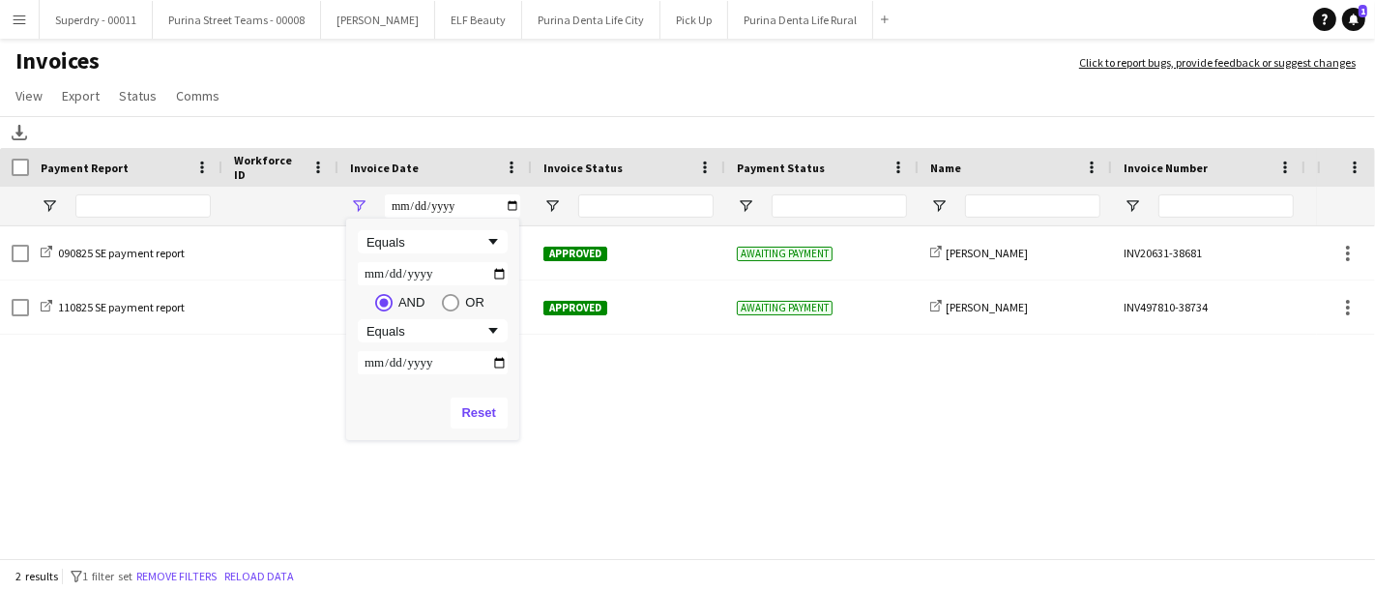
click at [467, 89] on app-page-menu "View Customise view Customise filters Reset Filters Reset View Reset All Export…" at bounding box center [687, 97] width 1375 height 37
